Goal: Transaction & Acquisition: Purchase product/service

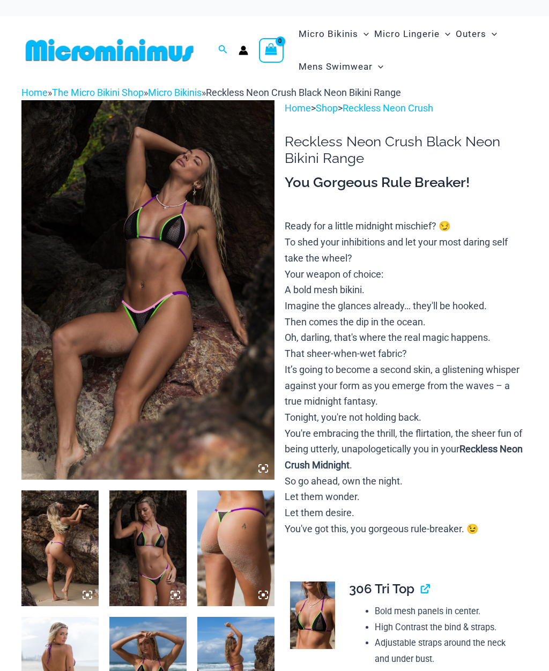
click at [86, 285] on img at bounding box center [147, 289] width 253 height 379
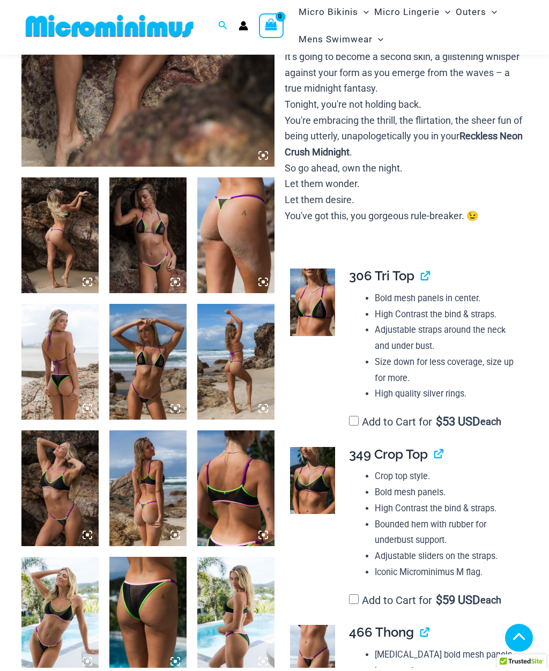
scroll to position [302, 0]
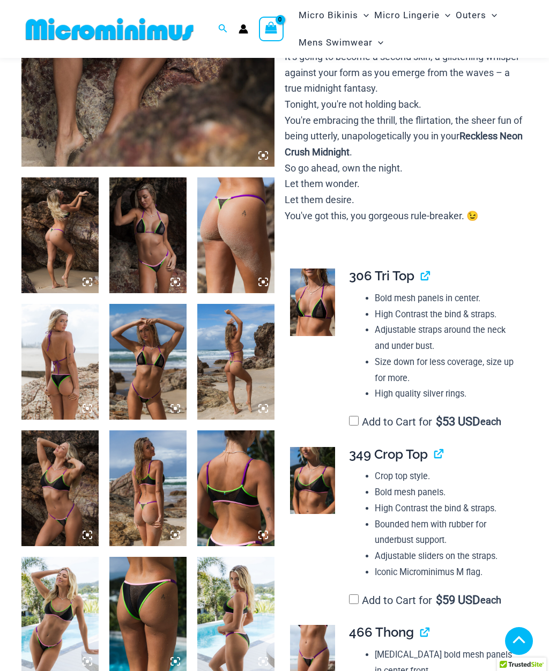
click at [247, 255] on img at bounding box center [235, 235] width 77 height 116
click at [246, 254] on div at bounding box center [275, 335] width 368 height 552
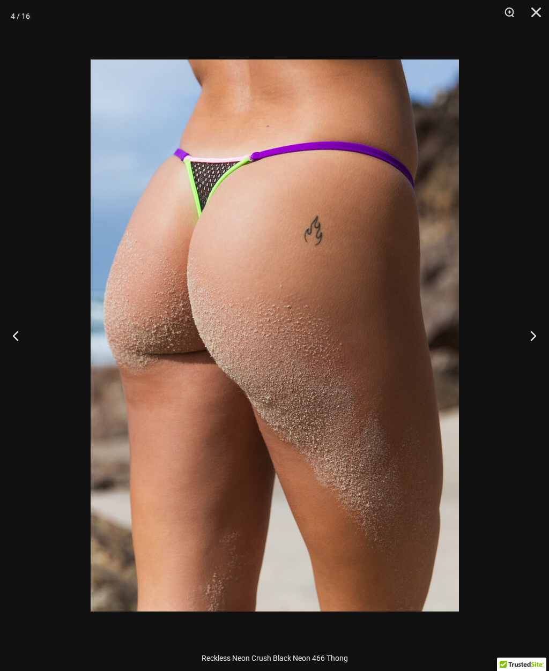
click at [528, 339] on button "Next" at bounding box center [528, 336] width 40 height 54
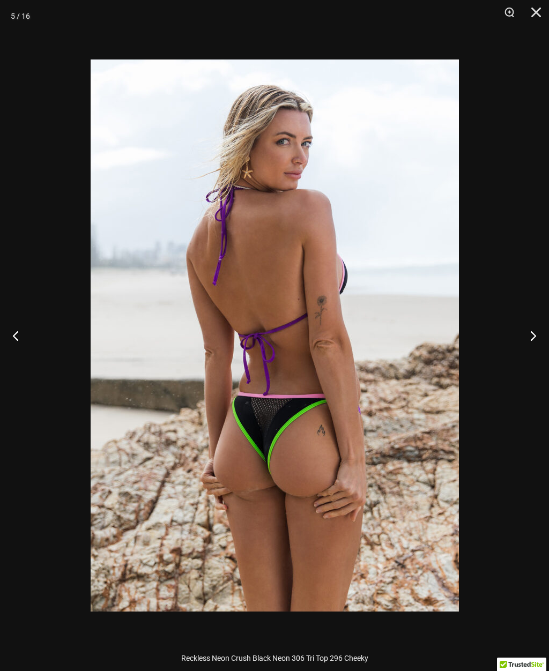
click at [531, 341] on button "Next" at bounding box center [528, 336] width 40 height 54
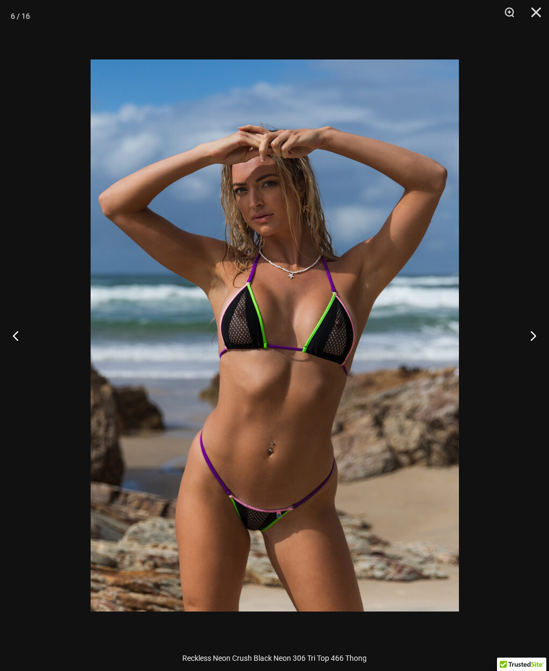
click at [534, 351] on button "Next" at bounding box center [528, 336] width 40 height 54
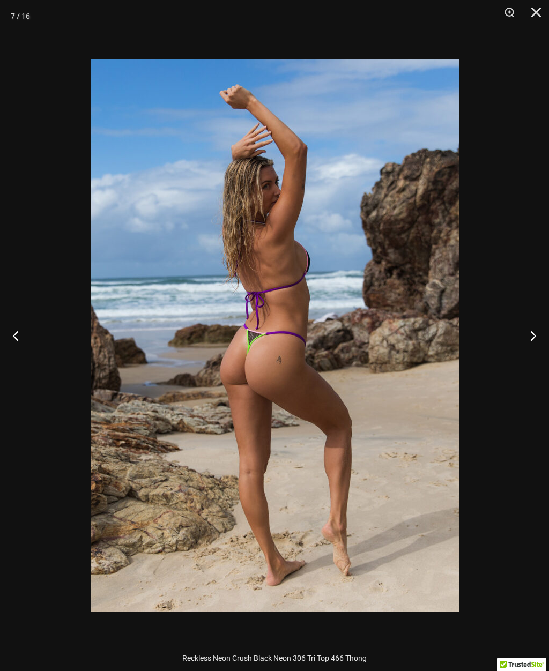
click at [533, 341] on button "Next" at bounding box center [528, 336] width 40 height 54
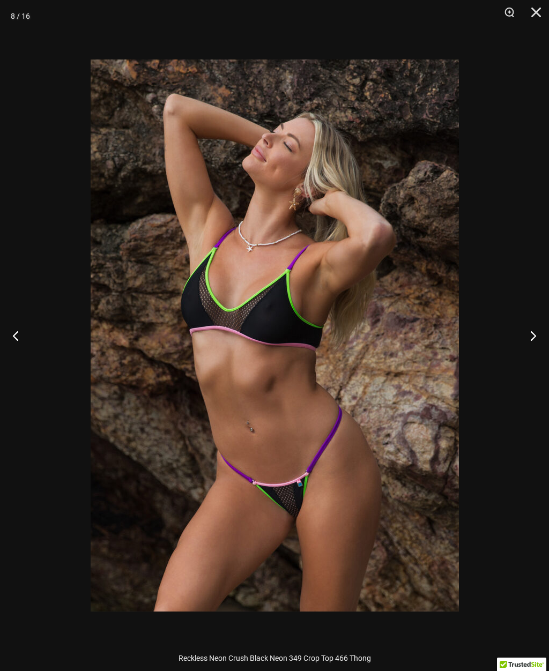
click at [530, 342] on button "Next" at bounding box center [528, 336] width 40 height 54
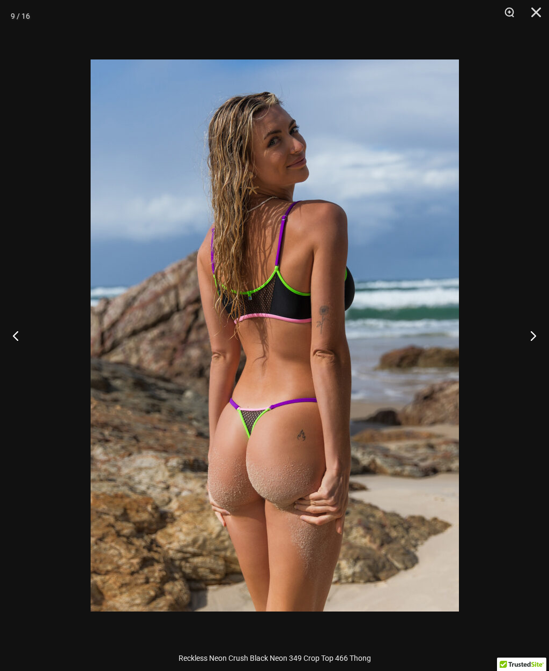
click at [533, 337] on button "Next" at bounding box center [528, 336] width 40 height 54
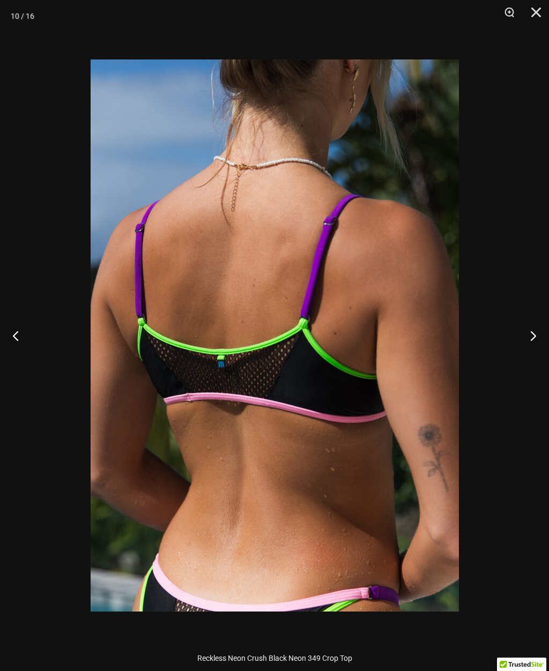
click at [533, 338] on button "Next" at bounding box center [528, 336] width 40 height 54
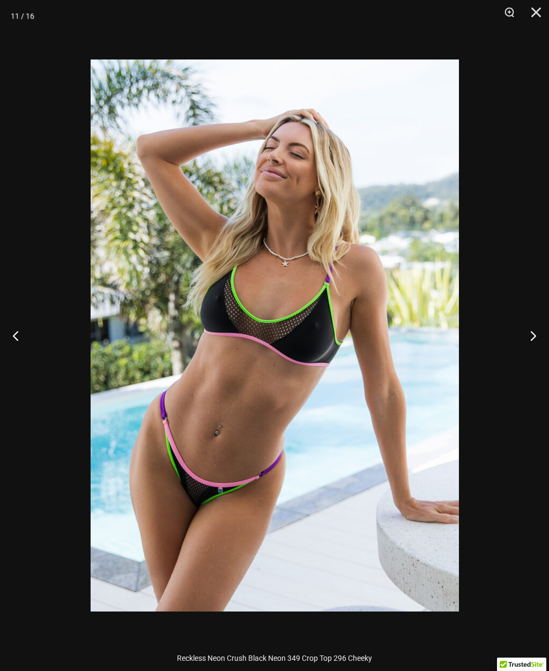
click at [536, 333] on button "Next" at bounding box center [528, 336] width 40 height 54
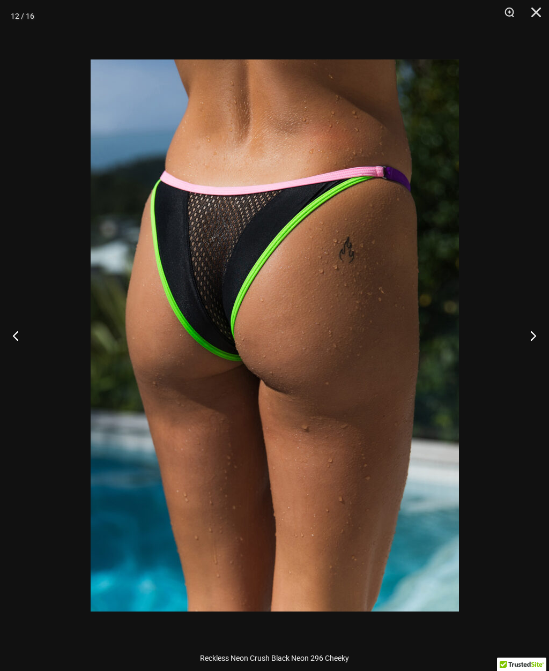
click at [541, 321] on button "Next" at bounding box center [528, 336] width 40 height 54
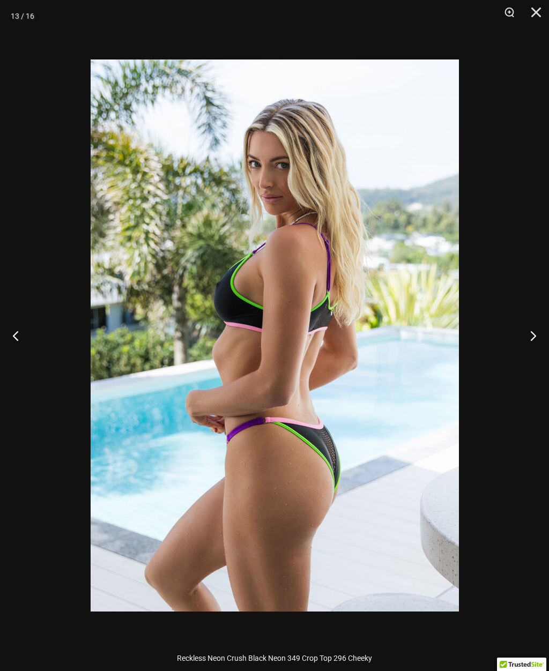
click at [533, 324] on button "Next" at bounding box center [528, 336] width 40 height 54
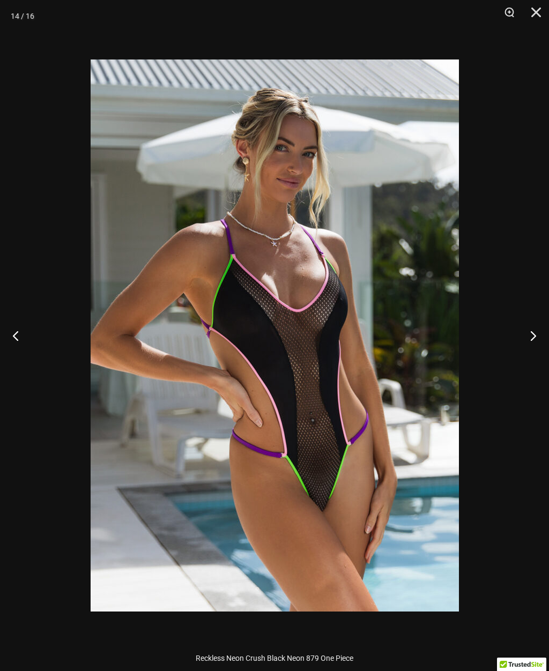
click at [531, 320] on button "Next" at bounding box center [528, 336] width 40 height 54
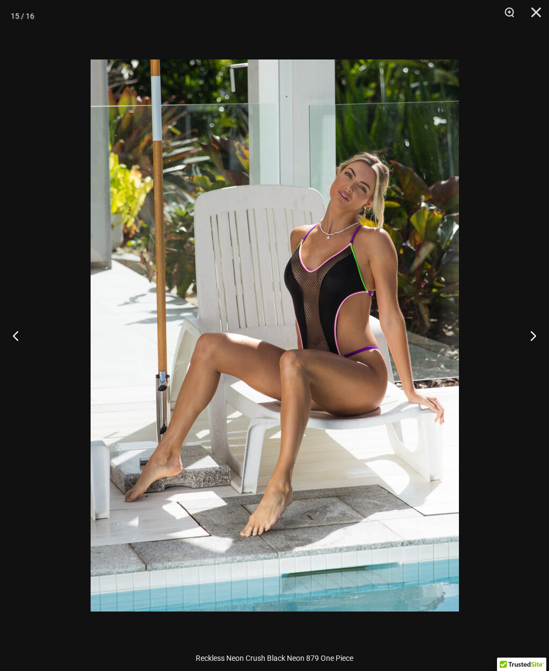
click at [22, 350] on button "Previous" at bounding box center [20, 336] width 40 height 54
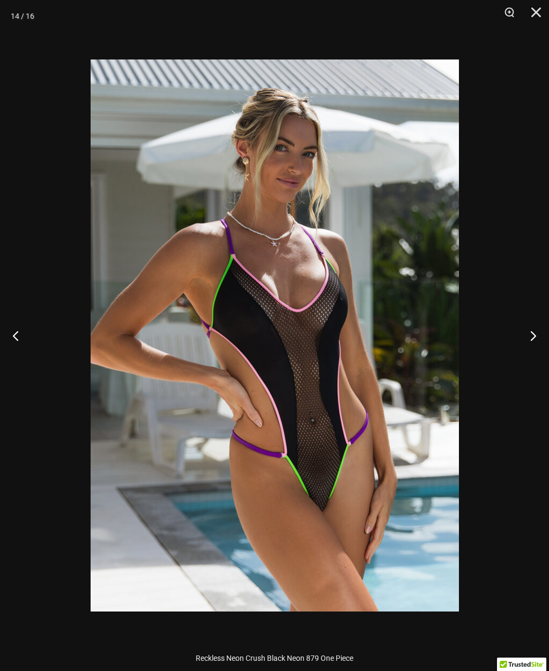
click at [535, 337] on button "Next" at bounding box center [528, 336] width 40 height 54
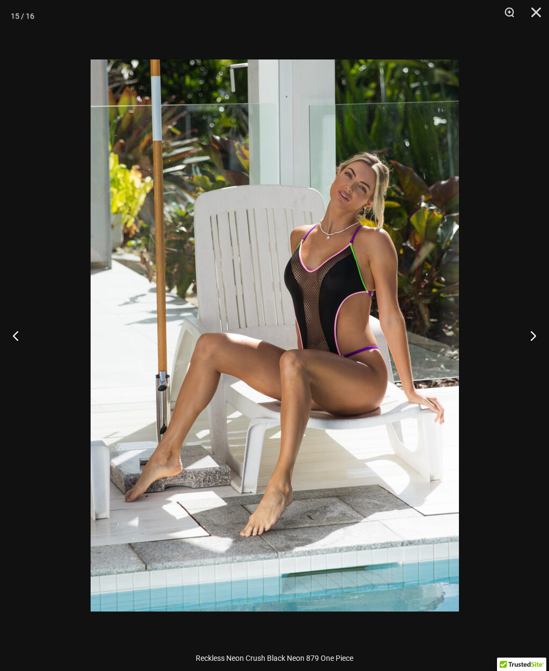
click at [531, 338] on button "Next" at bounding box center [528, 336] width 40 height 54
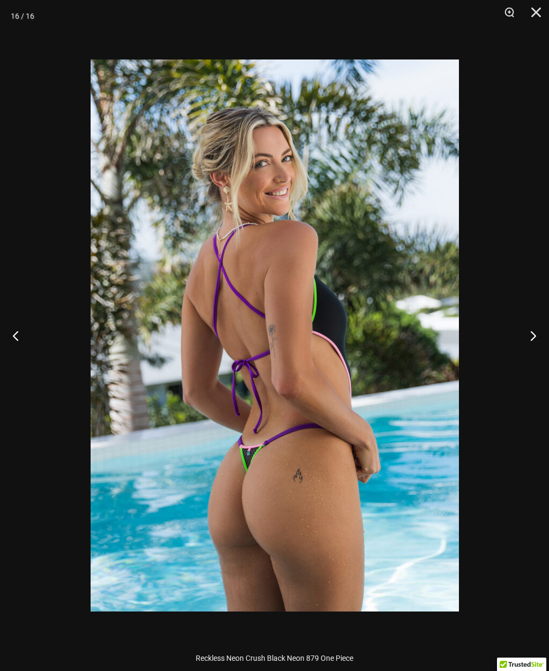
click at [532, 334] on button "Next" at bounding box center [528, 336] width 40 height 54
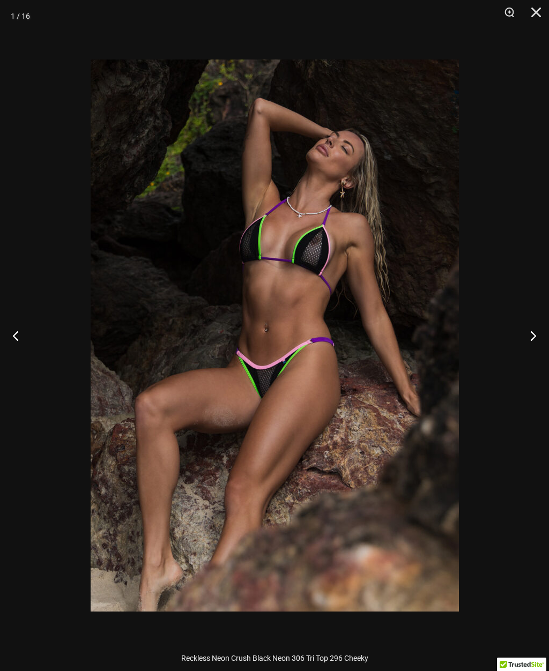
click at [532, 330] on button "Next" at bounding box center [528, 336] width 40 height 54
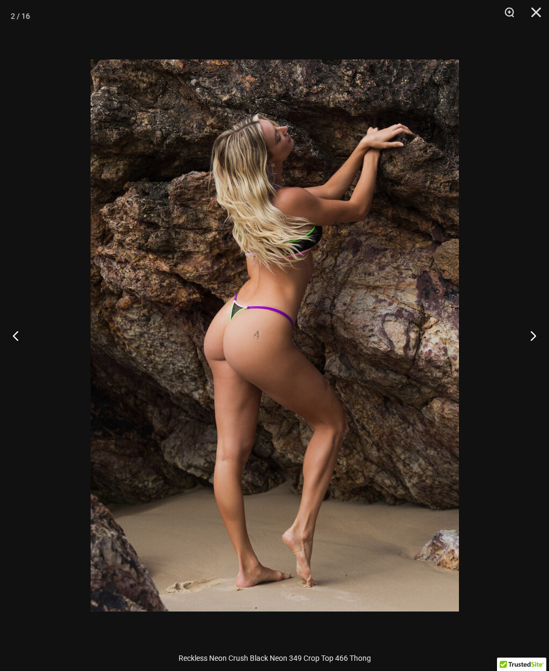
click at [534, 335] on button "Next" at bounding box center [528, 336] width 40 height 54
